Goal: Find specific page/section

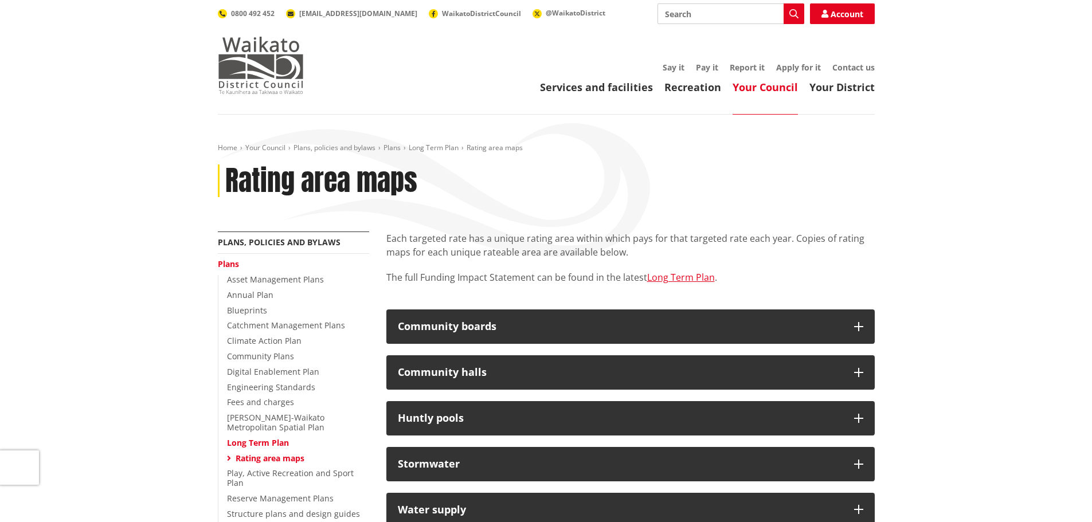
click at [268, 61] on img at bounding box center [261, 65] width 86 height 57
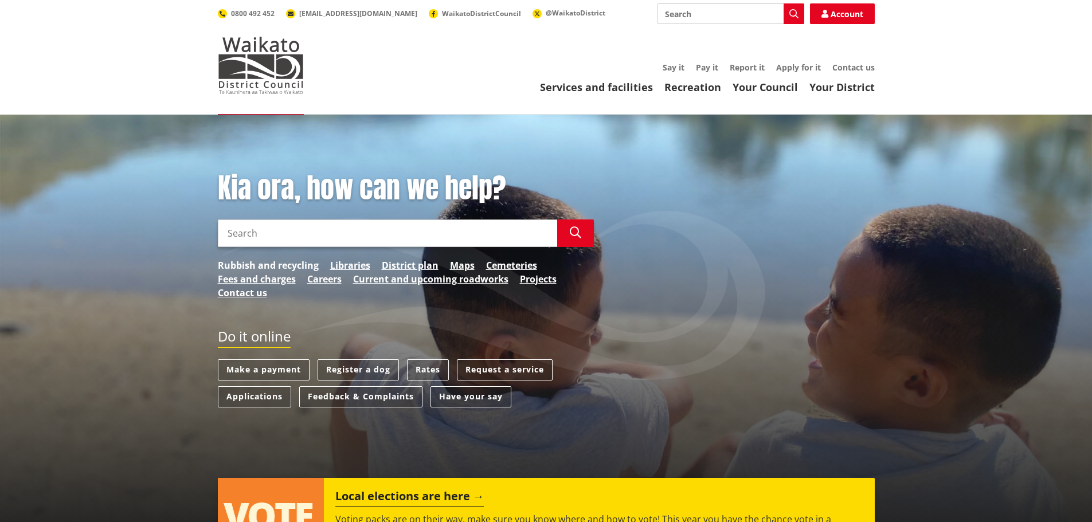
click at [301, 268] on link "Rubbish and recycling" at bounding box center [268, 265] width 101 height 14
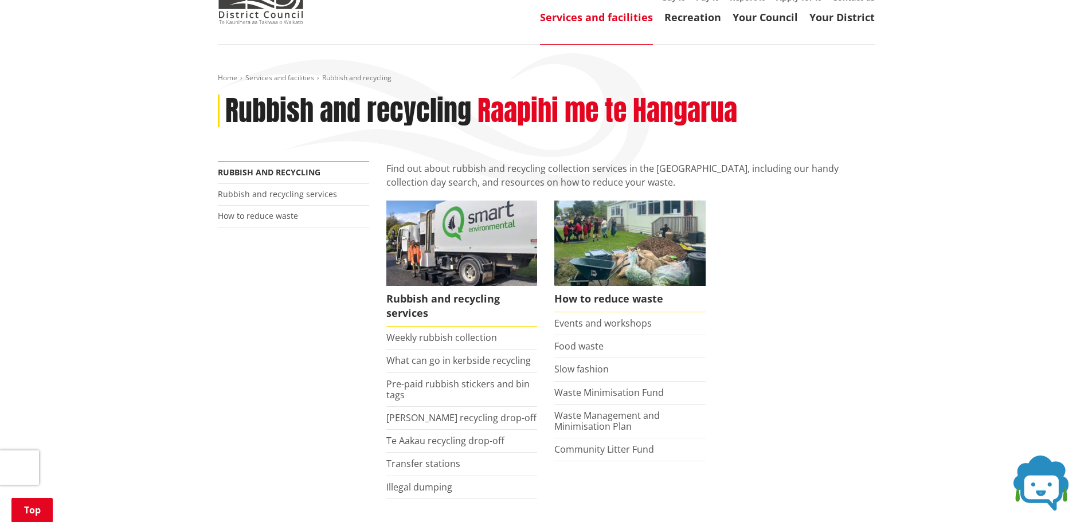
scroll to position [172, 0]
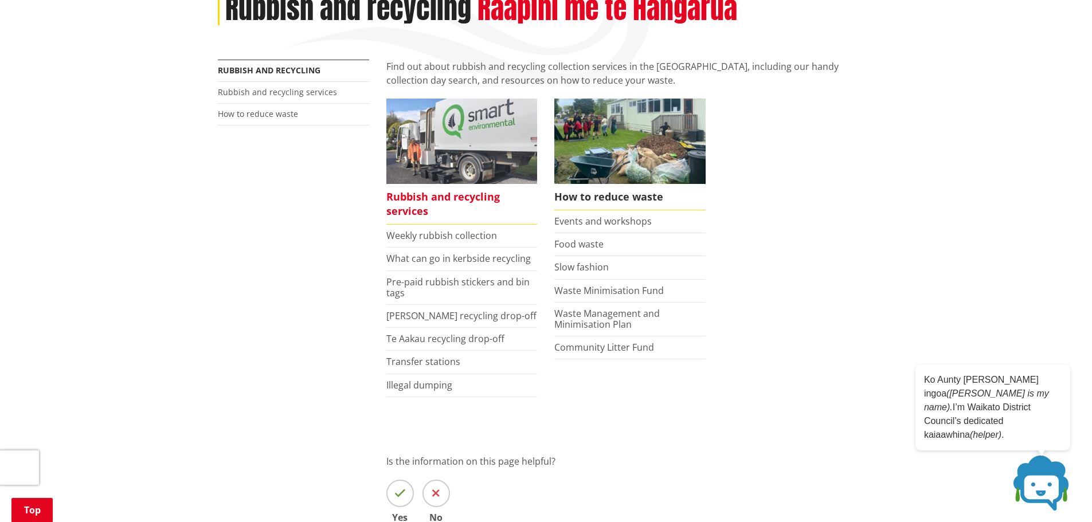
click at [462, 198] on span "Rubbish and recycling services" at bounding box center [461, 204] width 151 height 41
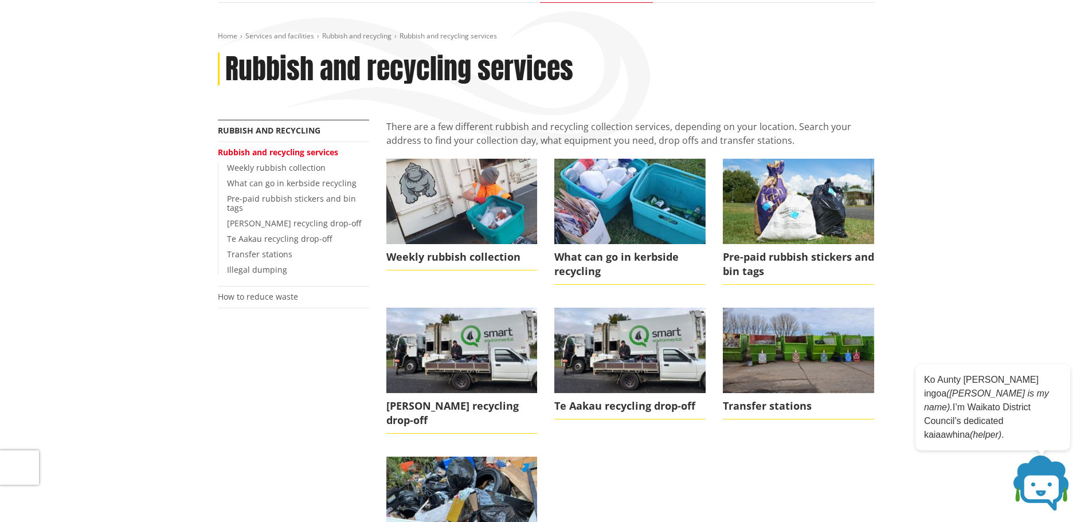
scroll to position [115, 0]
